Goal: Find specific page/section: Find specific page/section

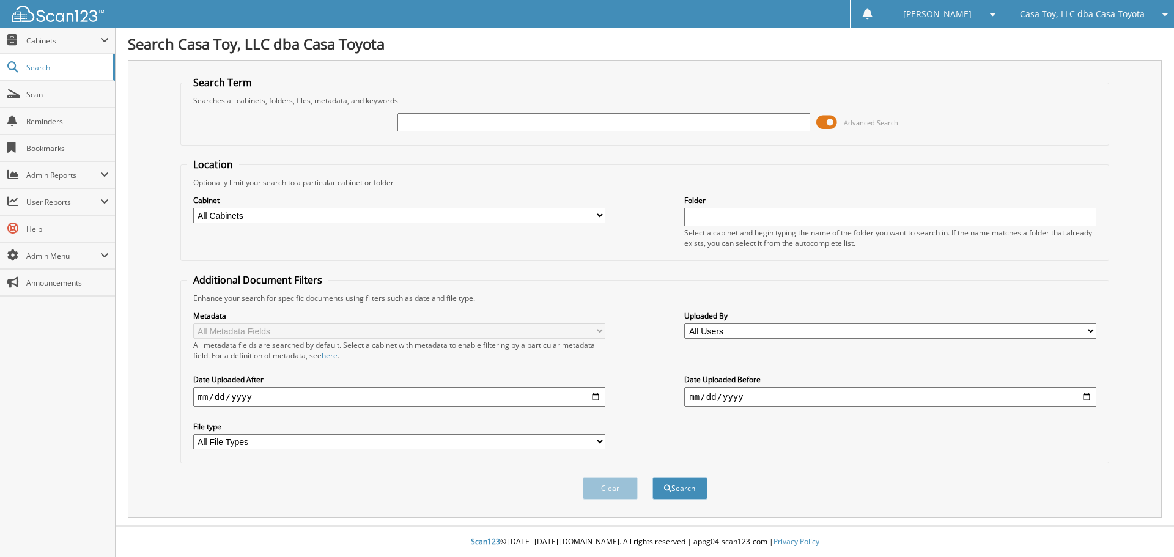
click at [432, 122] on input "text" at bounding box center [603, 122] width 412 height 18
type input "t25526"
click at [652, 477] on button "Search" at bounding box center [679, 488] width 55 height 23
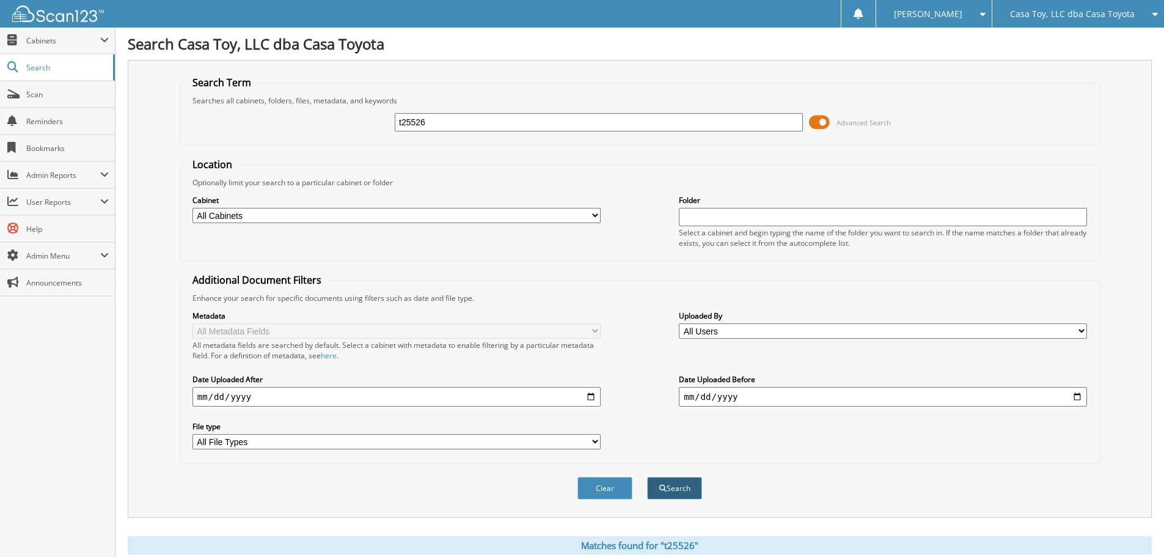
click at [674, 487] on button "Search" at bounding box center [674, 488] width 55 height 23
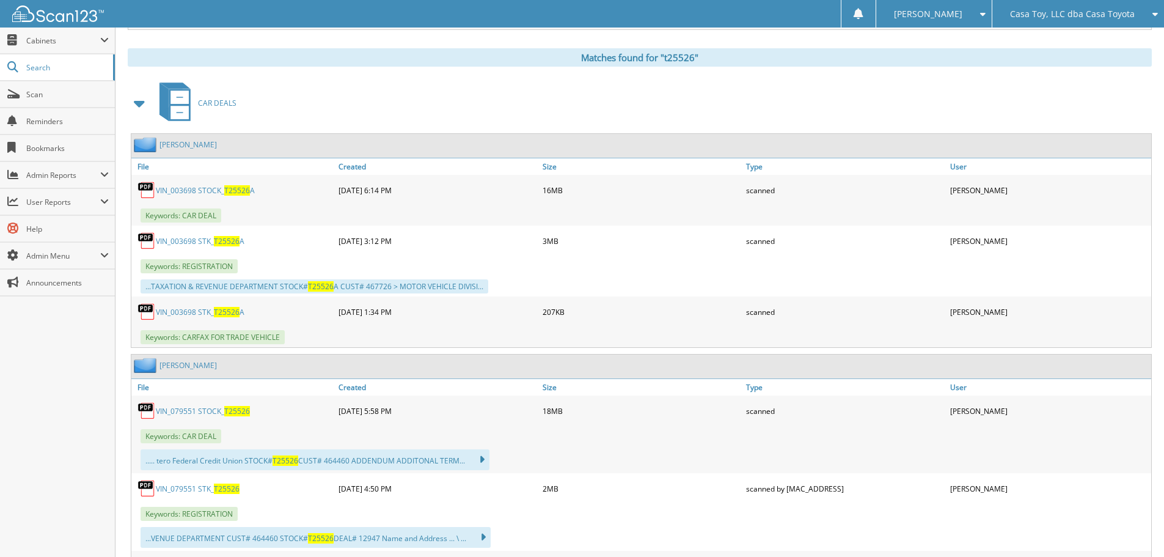
scroll to position [489, 0]
click at [191, 410] on link "VIN_079551 STOCK_ T25526" at bounding box center [203, 410] width 94 height 10
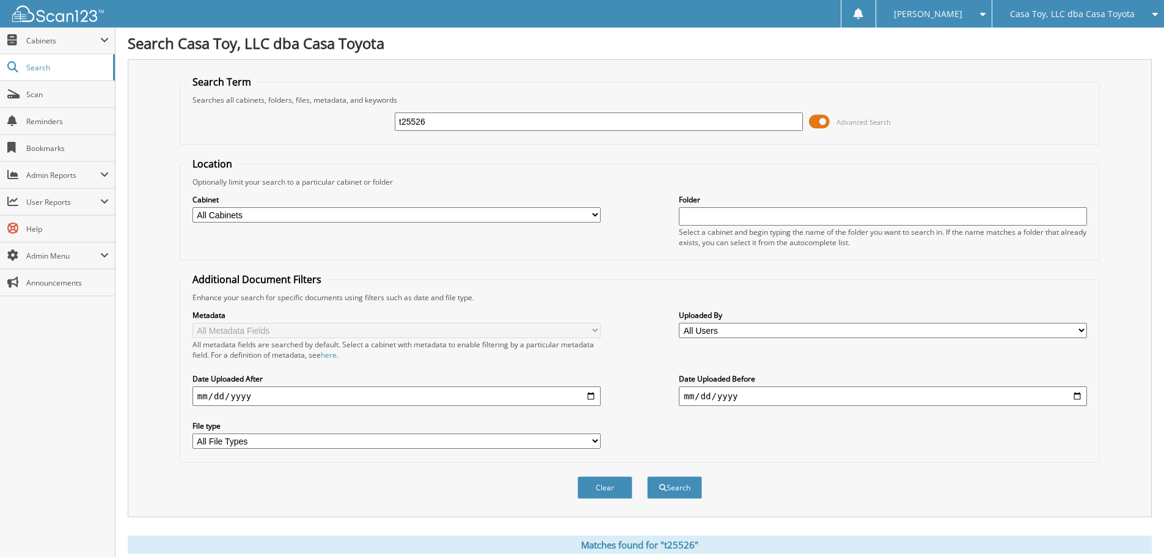
scroll to position [0, 0]
click at [458, 120] on input "t25526" at bounding box center [599, 122] width 408 height 18
type input "t25526a"
click at [647, 477] on button "Search" at bounding box center [674, 488] width 55 height 23
drag, startPoint x: 676, startPoint y: 507, endPoint x: 674, endPoint y: 493, distance: 14.2
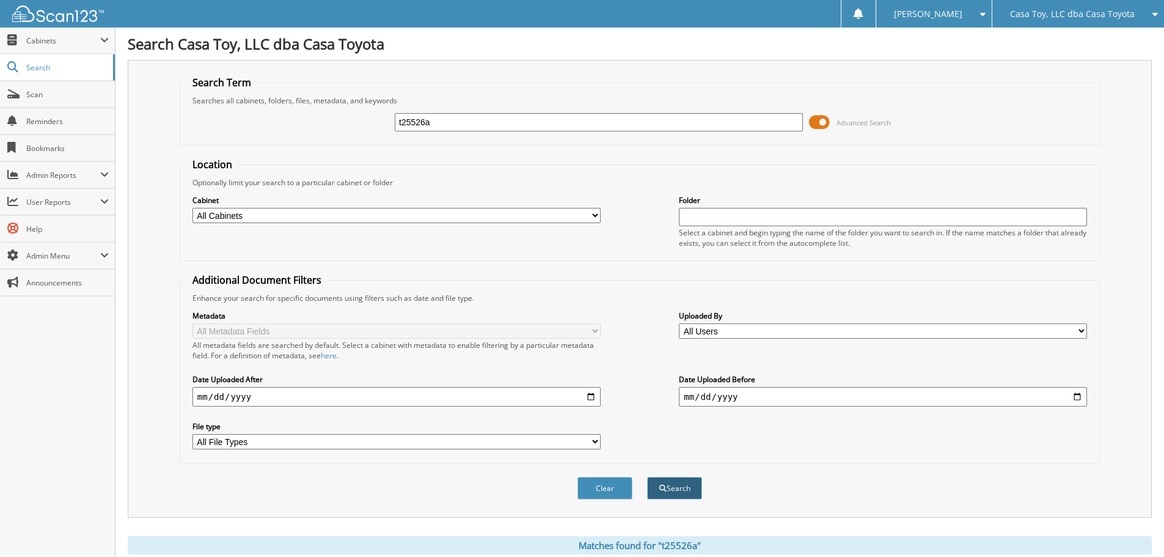
click at [676, 505] on div "Clear Search" at bounding box center [640, 488] width 921 height 50
click at [674, 490] on button "Search" at bounding box center [674, 488] width 55 height 23
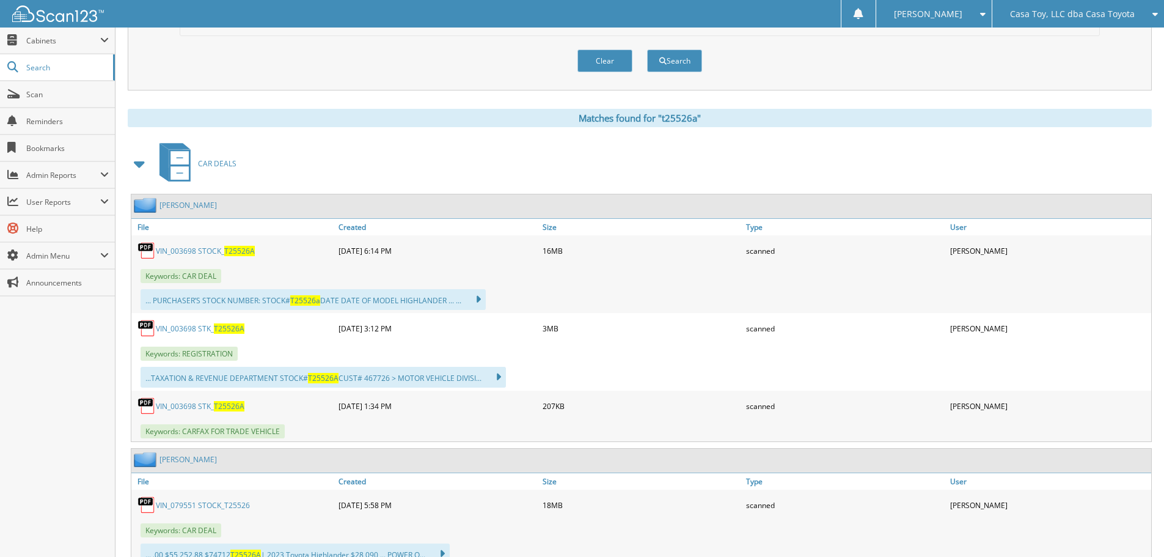
scroll to position [428, 0]
click at [199, 252] on link "VIN_003698 STOCK_ T25526A" at bounding box center [205, 250] width 99 height 10
